Goal: Transaction & Acquisition: Purchase product/service

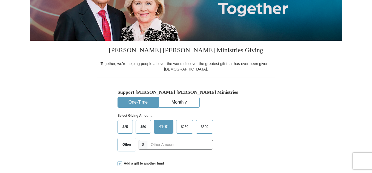
scroll to position [137, 0]
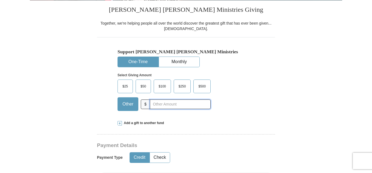
click at [159, 103] on input "text" at bounding box center [180, 105] width 61 height 10
type input "2"
click at [191, 125] on div "Add a gift to another fund" at bounding box center [185, 123] width 137 height 5
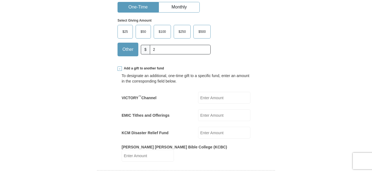
scroll to position [219, 0]
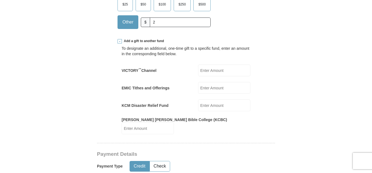
click at [159, 88] on label "EMIC Tithes and Offerings" at bounding box center [146, 87] width 48 height 5
click at [198, 88] on input "EMIC Tithes and Offerings" at bounding box center [224, 88] width 52 height 12
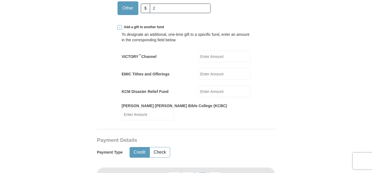
scroll to position [246, 0]
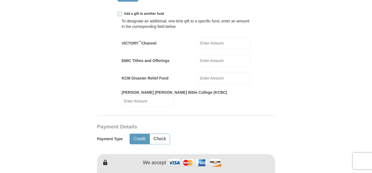
click at [208, 78] on input "KCM Disaster Relief Fund" at bounding box center [224, 78] width 52 height 12
type input "2"
click at [238, 116] on hr at bounding box center [186, 118] width 178 height 4
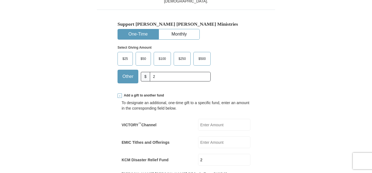
scroll to position [164, 0]
click at [169, 74] on input "2" at bounding box center [180, 77] width 61 height 10
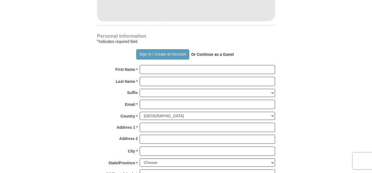
scroll to position [438, 0]
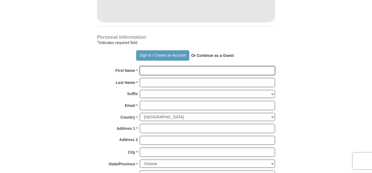
click at [163, 68] on input "First Name *" at bounding box center [207, 70] width 135 height 9
type input "[PERSON_NAME]"
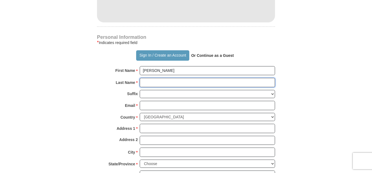
click at [173, 79] on input "Last Name *" at bounding box center [207, 82] width 135 height 9
type input "lake"
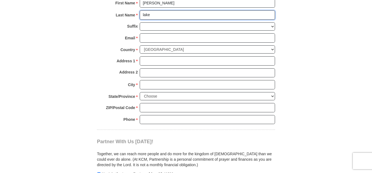
scroll to position [493, 0]
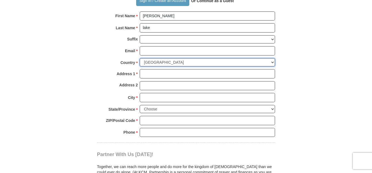
click at [159, 58] on select "[GEOGRAPHIC_DATA] [GEOGRAPHIC_DATA] [GEOGRAPHIC_DATA] [GEOGRAPHIC_DATA] [GEOGRA…" at bounding box center [207, 62] width 135 height 8
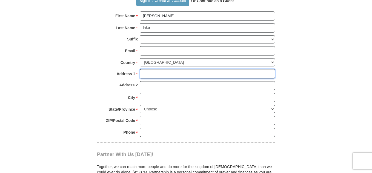
click at [156, 69] on input "Address 1 *" at bounding box center [207, 73] width 135 height 9
type input "2020 n [PERSON_NAME] parkaway"
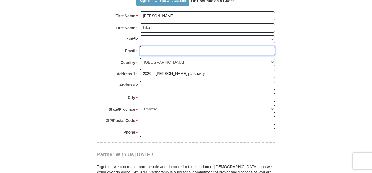
type input "[EMAIL_ADDRESS][DOMAIN_NAME]"
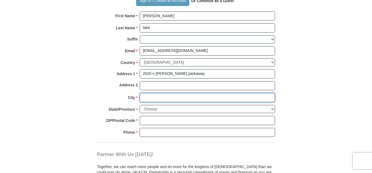
type input "pensacola"
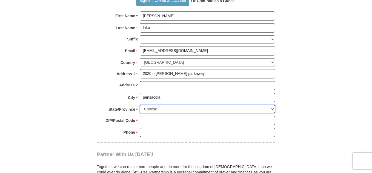
select select "FL"
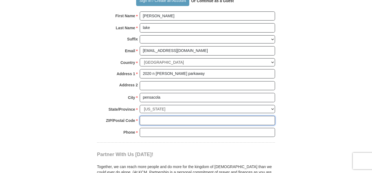
type input "32506"
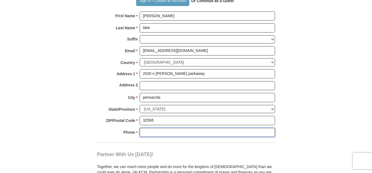
type input "8638384085"
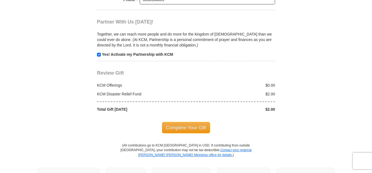
scroll to position [630, 0]
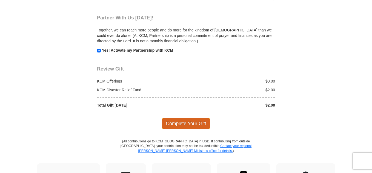
click at [181, 118] on span "Complete Your Gift" at bounding box center [186, 123] width 48 height 11
